Goal: Task Accomplishment & Management: Complete application form

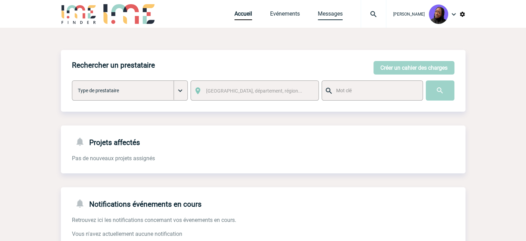
click at [336, 16] on link "Messages" at bounding box center [330, 15] width 25 height 10
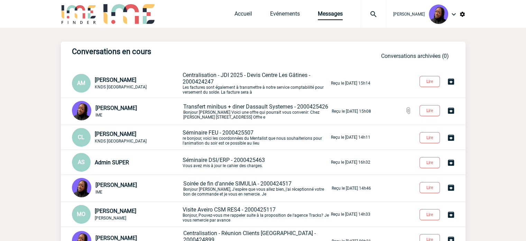
click at [222, 112] on p "Transfert minibus + diner Dassault Systemes - 2000425426 Bonjour [PERSON_NAME] …" at bounding box center [256, 111] width 147 height 16
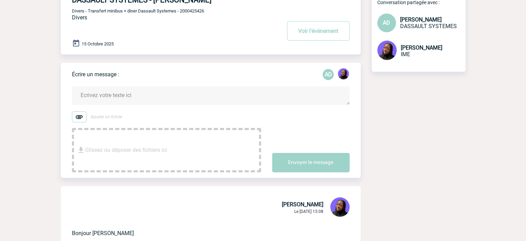
scroll to position [104, 0]
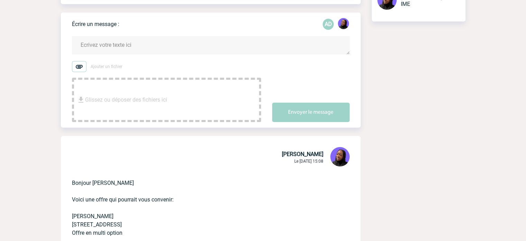
copy p "Bonjour Anne-Catherine"
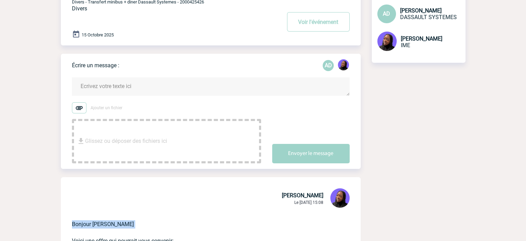
scroll to position [0, 0]
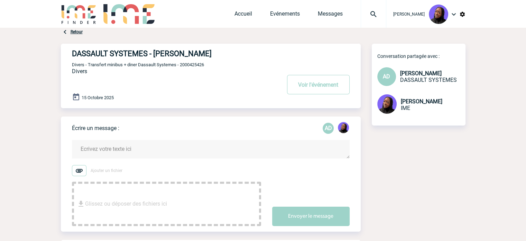
click at [108, 151] on textarea at bounding box center [211, 149] width 278 height 18
paste textarea "Bonjour Anne-Catherine"
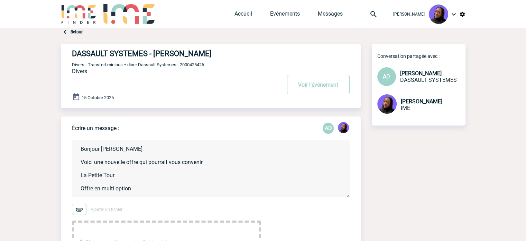
scroll to position [8, 0]
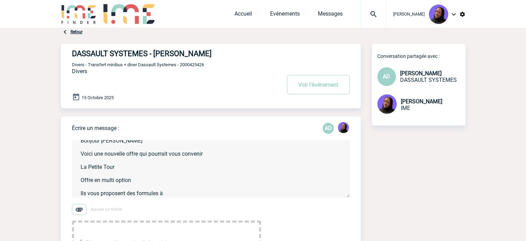
click at [174, 194] on textarea "Bonjour Anne-Catherine Voici une nouvelle offre qui pourrait vous convenir La P…" at bounding box center [211, 168] width 278 height 57
click at [245, 195] on textarea "Bonjour Anne-Catherine Voici une nouvelle offre qui pourrait vous convenir La P…" at bounding box center [211, 168] width 278 height 57
type textarea "Bonjour Anne-Catherine Voici une nouvelle offre qui pourrait vous convenir La P…"
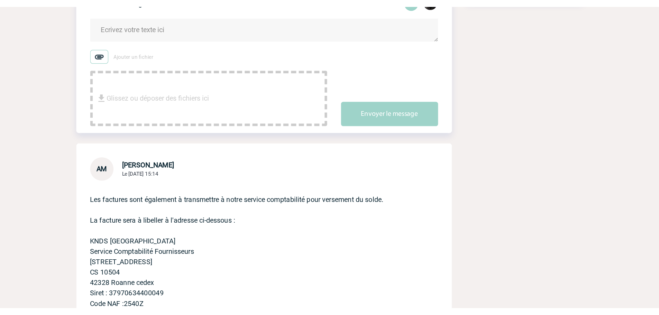
scroll to position [138, 0]
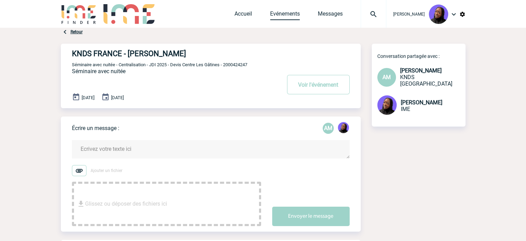
click at [281, 16] on link "Evénements" at bounding box center [285, 15] width 30 height 10
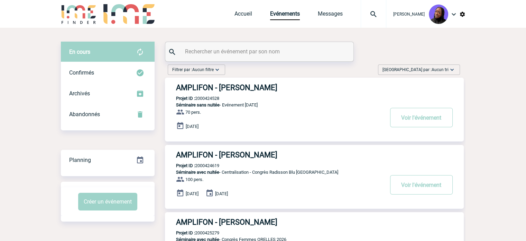
click at [291, 51] on input "text" at bounding box center [260, 51] width 154 height 10
paste input "2000425430"
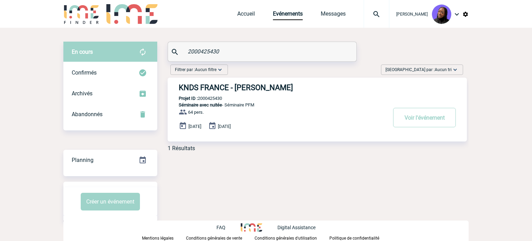
type input "2000425430"
click at [241, 90] on h3 "KNDS FRANCE - Muriel EDOUARD" at bounding box center [283, 87] width 208 height 9
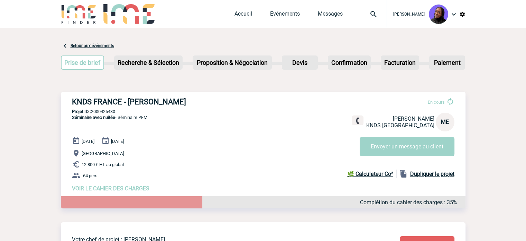
click at [105, 188] on span "VOIR LE CAHIER DES CHARGES" at bounding box center [111, 188] width 78 height 7
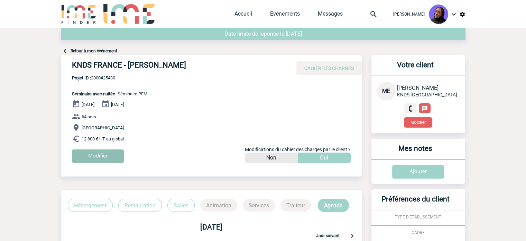
click at [103, 155] on input "Modifier" at bounding box center [98, 155] width 52 height 13
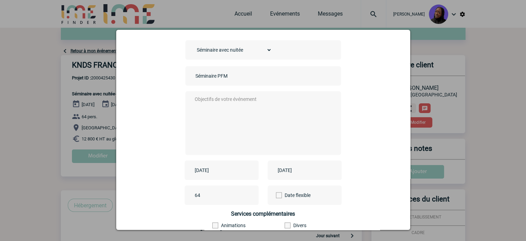
scroll to position [69, 0]
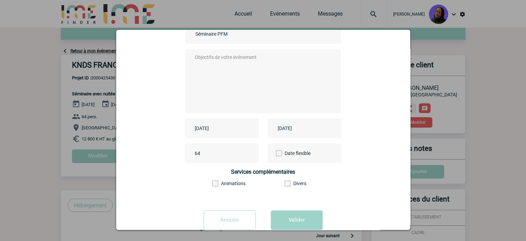
click at [213, 129] on input "[DATE]" at bounding box center [217, 128] width 48 height 9
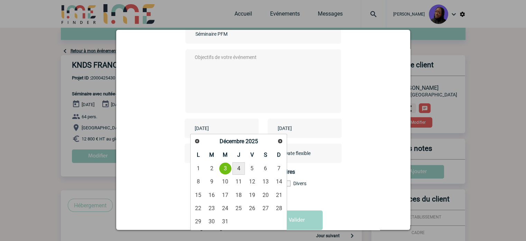
click at [239, 172] on link "4" at bounding box center [239, 168] width 13 height 12
type input "[DATE]"
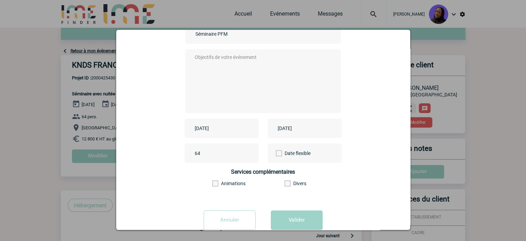
click at [306, 127] on input "[DATE]" at bounding box center [300, 128] width 48 height 9
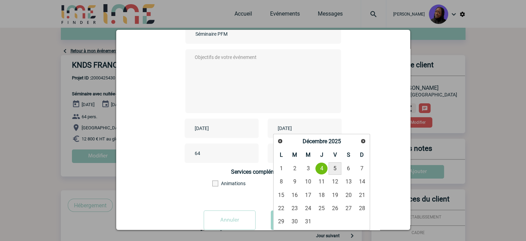
click at [334, 166] on link "5" at bounding box center [335, 168] width 13 height 12
type input "[DATE]"
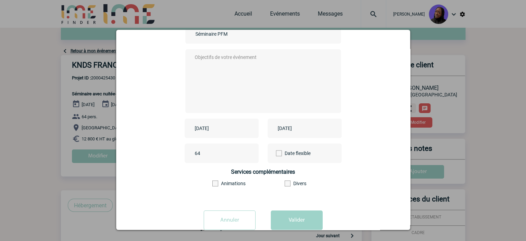
click at [237, 70] on textarea at bounding box center [261, 80] width 137 height 55
type textarea "."
click at [289, 214] on button "Valider" at bounding box center [297, 219] width 52 height 19
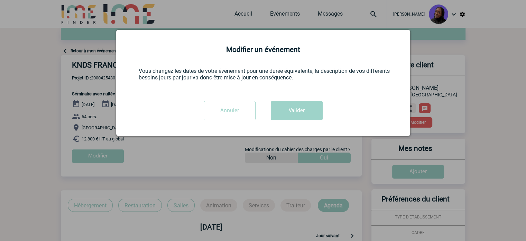
scroll to position [0, 0]
click at [299, 112] on button "Valider" at bounding box center [297, 110] width 52 height 19
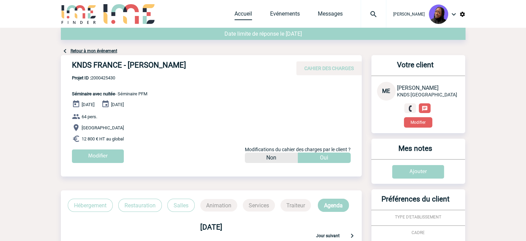
click at [247, 14] on link "Accueil" at bounding box center [244, 15] width 18 height 10
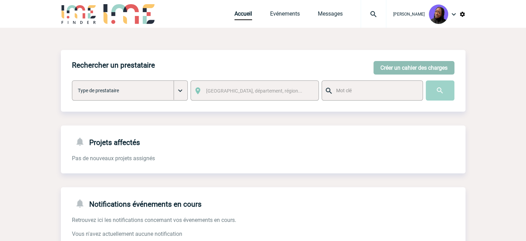
click at [391, 63] on button "Créer un cahier des charges" at bounding box center [414, 67] width 81 height 13
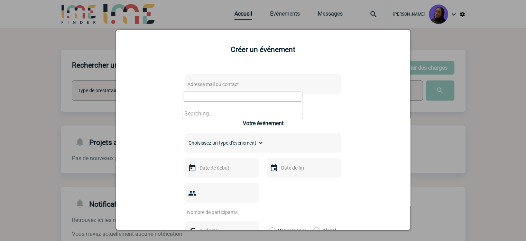
click at [235, 83] on span "Adresse mail du contact" at bounding box center [214, 84] width 52 height 6
type input "[EMAIL_ADDRESS][DOMAIN_NAME]"
click at [186, 98] on input "[EMAIL_ADDRESS][DOMAIN_NAME]" at bounding box center [243, 96] width 118 height 10
click at [260, 91] on input "[EMAIL_ADDRESS][DOMAIN_NAME]" at bounding box center [243, 96] width 118 height 10
drag, startPoint x: 475, startPoint y: 112, endPoint x: 420, endPoint y: 166, distance: 76.6
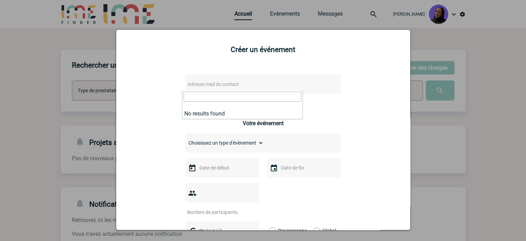
click at [475, 112] on div at bounding box center [263, 120] width 526 height 241
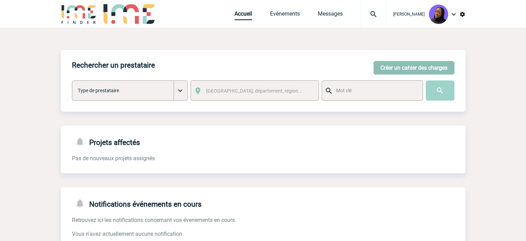
click at [395, 65] on button "Créer un cahier des charges" at bounding box center [414, 67] width 81 height 13
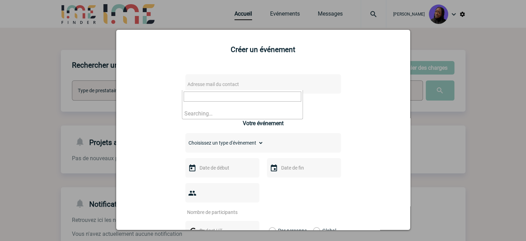
click at [245, 81] on span "Adresse mail du contact" at bounding box center [245, 84] width 121 height 10
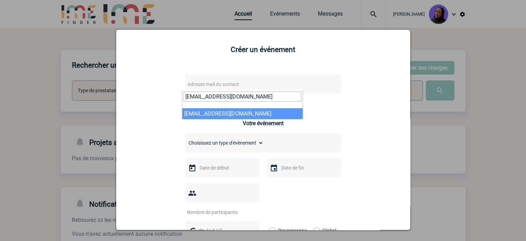
type input "[EMAIL_ADDRESS][DOMAIN_NAME]"
select select "132946"
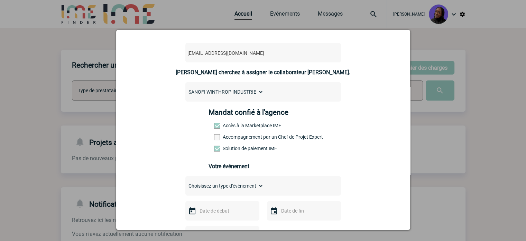
scroll to position [69, 0]
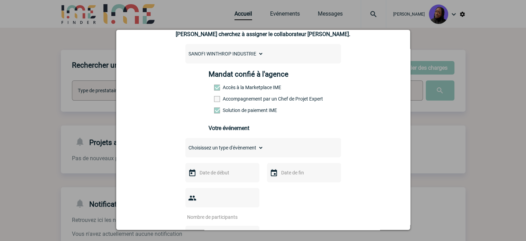
click at [241, 95] on div "Mandat confié à l'agence Accès à la Marketplace IME Accompagnement par un Chef …" at bounding box center [263, 94] width 109 height 48
click at [243, 99] on label "Accompagnement par un Chef de Projet Expert" at bounding box center [229, 99] width 30 height 6
click at [0, 0] on input "Accompagnement par un Chef de Projet Expert" at bounding box center [0, 0] width 0 height 0
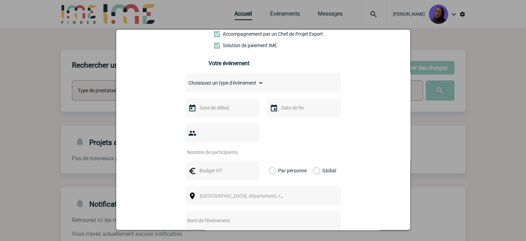
scroll to position [138, 0]
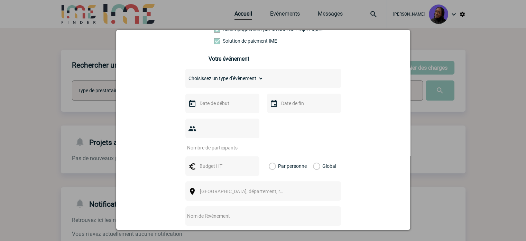
click at [209, 80] on select "Choisissez un type d'évènement Séminaire avec nuitée Séminaire sans nuitée Repa…" at bounding box center [225, 78] width 78 height 10
click at [218, 76] on select "Choisissez un type d'évènement Séminaire avec nuitée Séminaire sans nuitée Repa…" at bounding box center [225, 78] width 78 height 10
select select "4"
click at [186, 75] on select "Choisissez un type d'évènement Séminaire avec nuitée Séminaire sans nuitée Repa…" at bounding box center [225, 78] width 78 height 10
click at [215, 101] on input "text" at bounding box center [222, 103] width 48 height 9
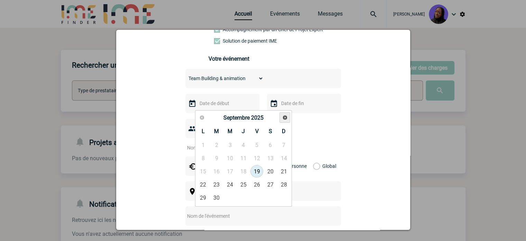
click at [287, 114] on link "Suivant" at bounding box center [285, 117] width 11 height 11
click at [234, 172] on link "15" at bounding box center [230, 171] width 13 height 12
type input "[DATE]"
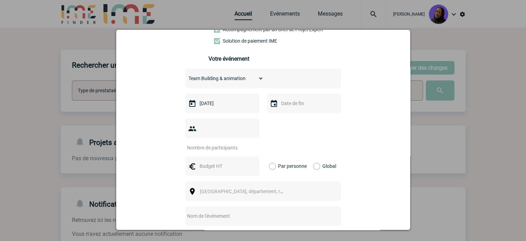
click at [296, 108] on input "text" at bounding box center [304, 103] width 48 height 9
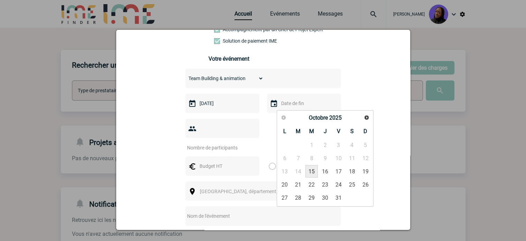
click at [313, 170] on link "15" at bounding box center [312, 171] width 13 height 12
type input "[DATE]"
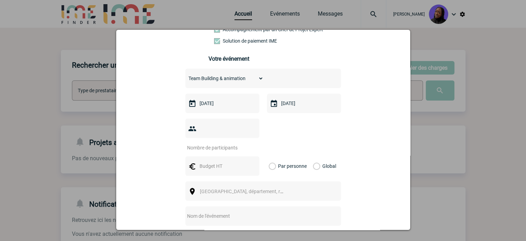
click at [217, 143] on input "number" at bounding box center [218, 147] width 65 height 9
type input "8"
click at [204, 161] on input "text" at bounding box center [222, 165] width 48 height 9
type input "1300"
click at [228, 188] on span "[GEOGRAPHIC_DATA], département, région..." at bounding box center [248, 191] width 96 height 6
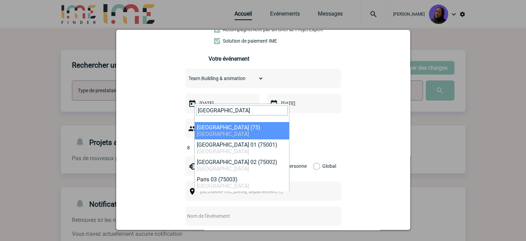
type input "[GEOGRAPHIC_DATA]"
select select "3"
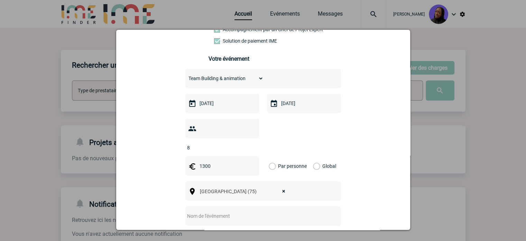
click at [237, 211] on input "text" at bounding box center [254, 215] width 137 height 9
paste input "Team Building & animation"
click at [225, 211] on input "Team Building & animation" at bounding box center [254, 215] width 137 height 9
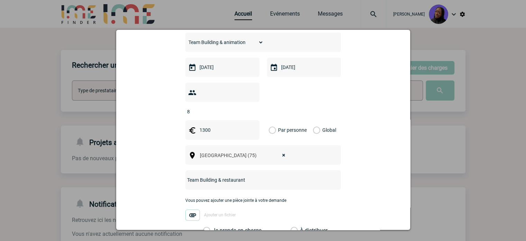
scroll to position [208, 0]
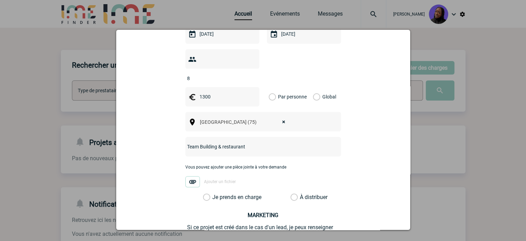
type input "Team Building & restaurant"
click at [313, 87] on label "Global" at bounding box center [315, 96] width 4 height 19
click at [0, 0] on input "Global" at bounding box center [0, 0] width 0 height 0
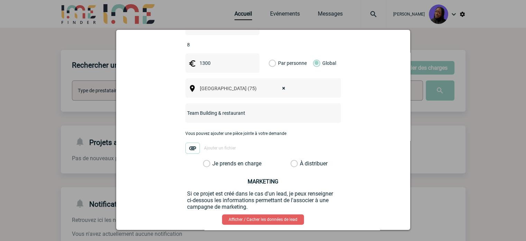
scroll to position [269, 0]
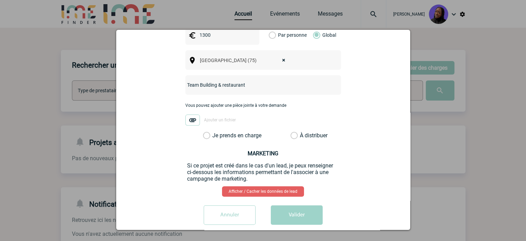
click at [203, 132] on label "Je prends en charge" at bounding box center [209, 135] width 12 height 7
click at [0, 0] on input "Je prends en charge" at bounding box center [0, 0] width 0 height 0
click at [301, 205] on button "Valider" at bounding box center [297, 214] width 52 height 19
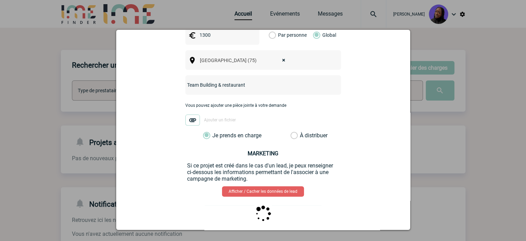
scroll to position [0, 0]
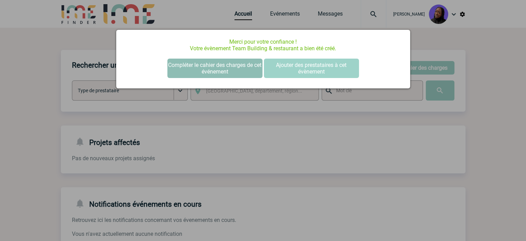
click at [208, 68] on button "Compléter le cahier des charges de cet événement" at bounding box center [215, 67] width 95 height 19
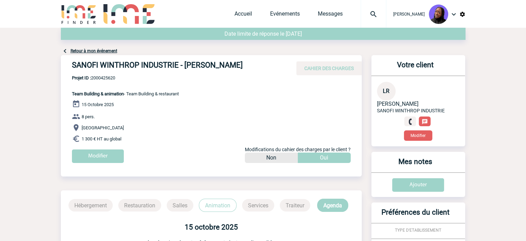
click at [152, 63] on h4 "SANOFI WINTHROP INDUSTRIE - [PERSON_NAME]" at bounding box center [176, 67] width 208 height 12
click at [152, 63] on h4 "SANOFI WINTHROP INDUSTRIE - Laura RENAULT" at bounding box center [176, 67] width 208 height 12
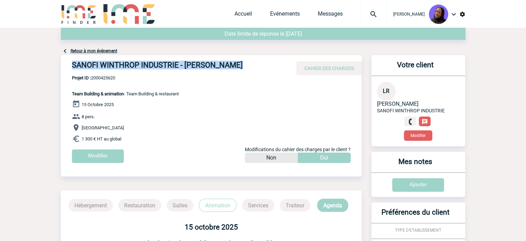
click at [152, 63] on h4 "SANOFI WINTHROP INDUSTRIE - Laura RENAULT" at bounding box center [176, 67] width 208 height 12
copy div "SANOFI WINTHROP INDUSTRIE - Laura RENAULT"
click at [105, 73] on div "SANOFI WINTHROP INDUSTRIE - Laura RENAULT CAHIER DES CHARGES" at bounding box center [211, 65] width 301 height 20
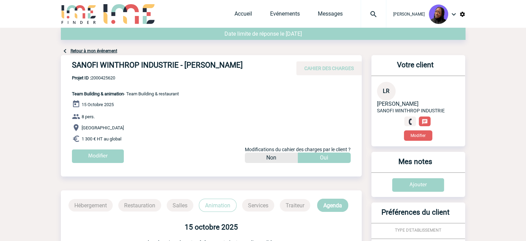
click at [108, 78] on span "Projet ID : 2000425620" at bounding box center [125, 77] width 107 height 5
copy span "2000425620"
drag, startPoint x: 124, startPoint y: 138, endPoint x: 68, endPoint y: 94, distance: 71.0
click at [68, 94] on div "SANOFI WINTHROP INDUSTRIE - Laura RENAULT CAHIER DES CHARGES SANOFI WINTHROP IN…" at bounding box center [211, 111] width 301 height 113
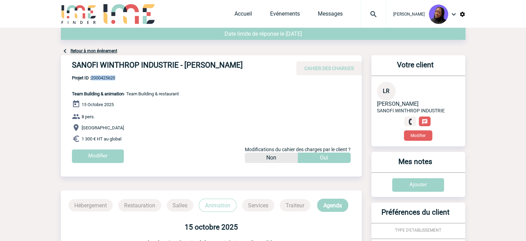
copy div "Team Building & animation - Team Building & restaurant 15 Octobre 2025 8 pers. …"
